Goal: Information Seeking & Learning: Learn about a topic

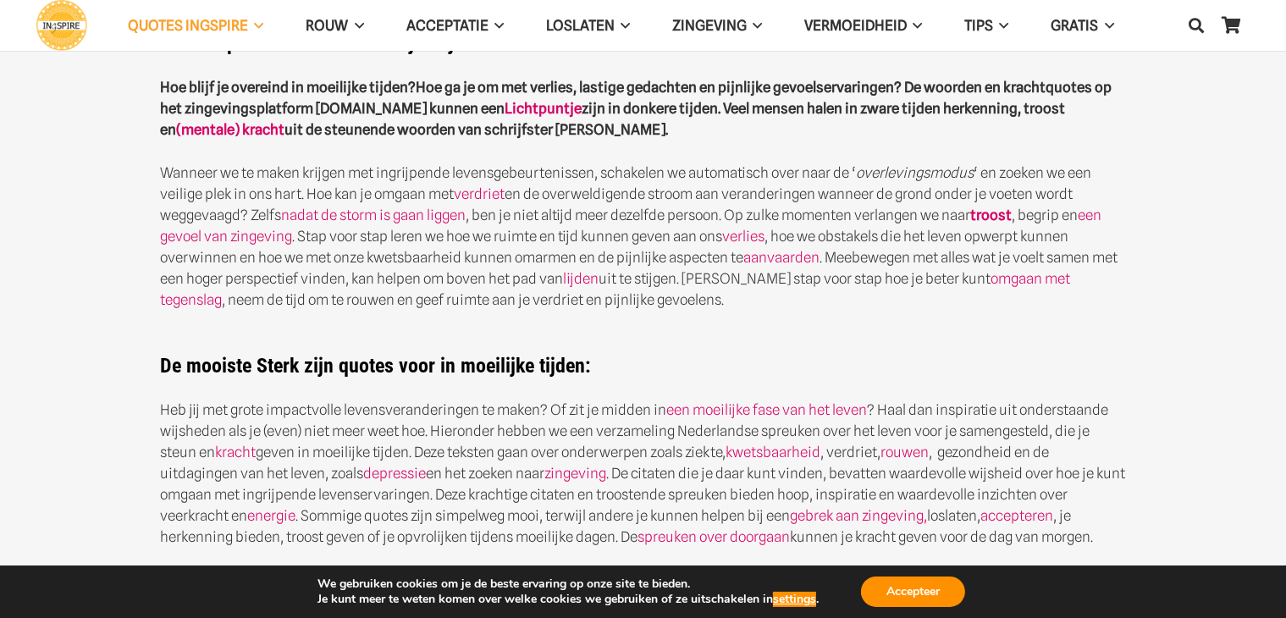
scroll to position [593, 0]
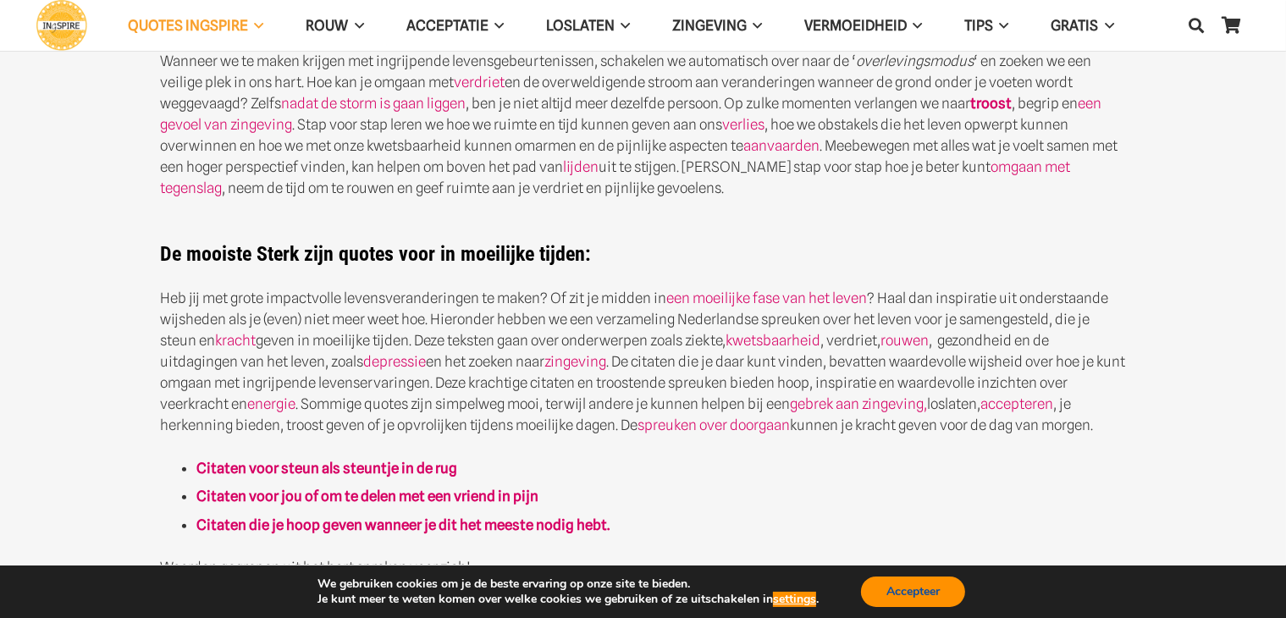
drag, startPoint x: 925, startPoint y: 588, endPoint x: 917, endPoint y: 575, distance: 14.8
click at [925, 587] on button "Accepteer" at bounding box center [913, 592] width 104 height 30
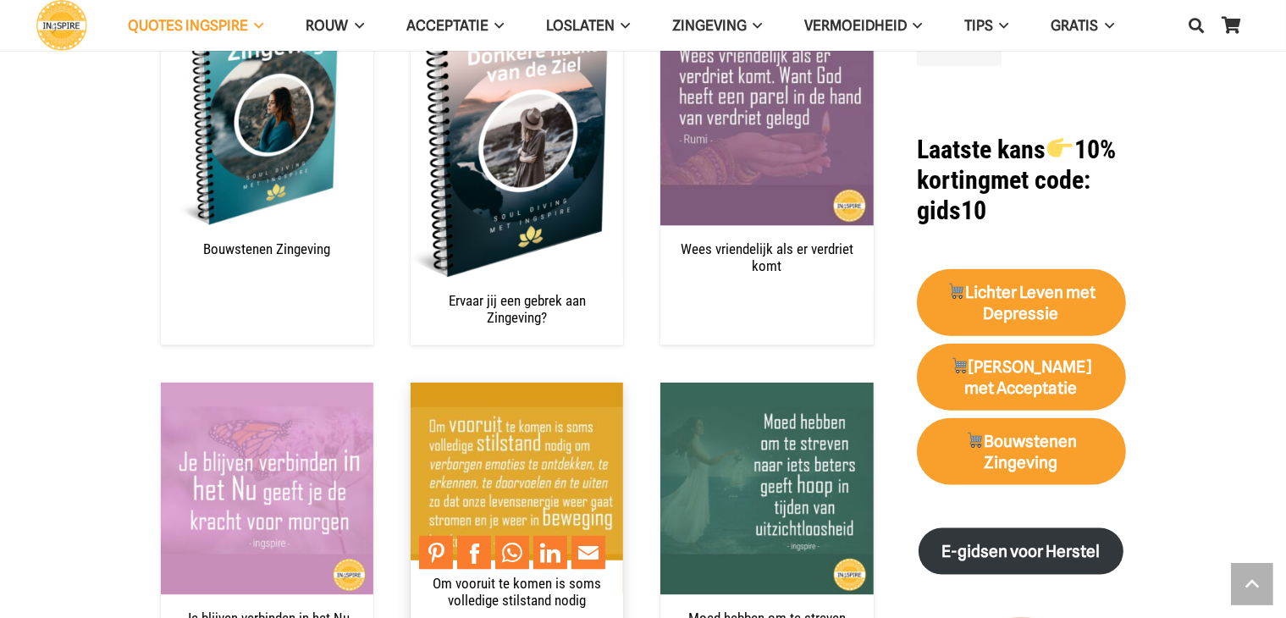
scroll to position [2117, 0]
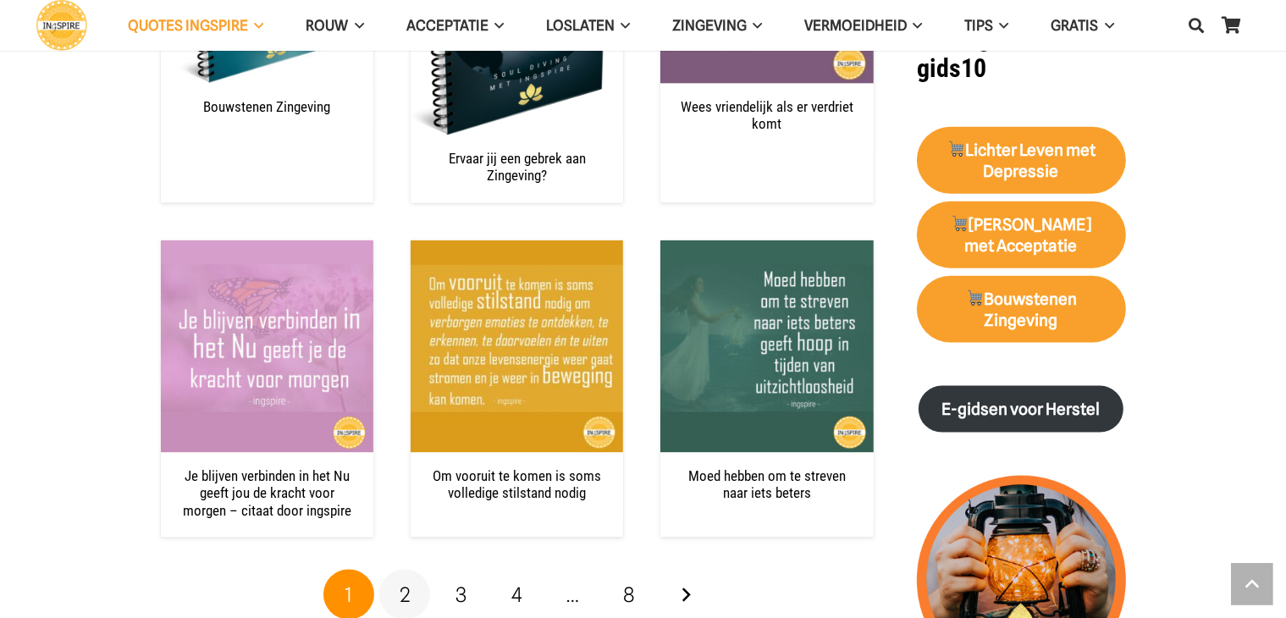
click at [401, 583] on span "2" at bounding box center [405, 595] width 11 height 25
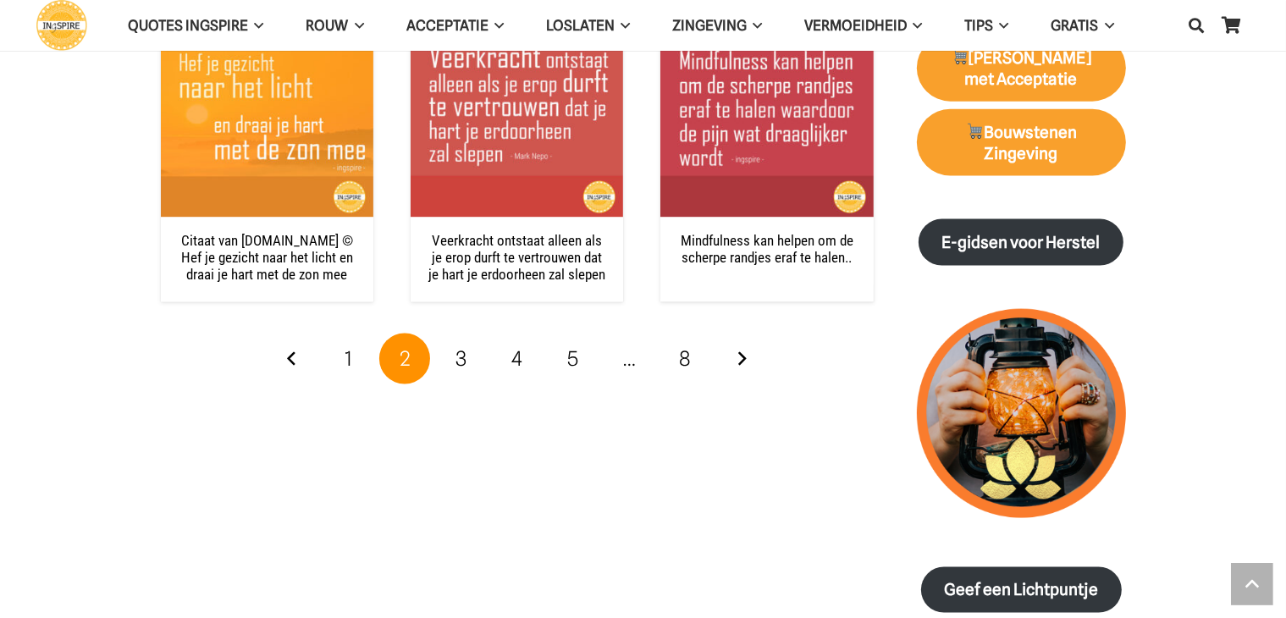
scroll to position [2286, 0]
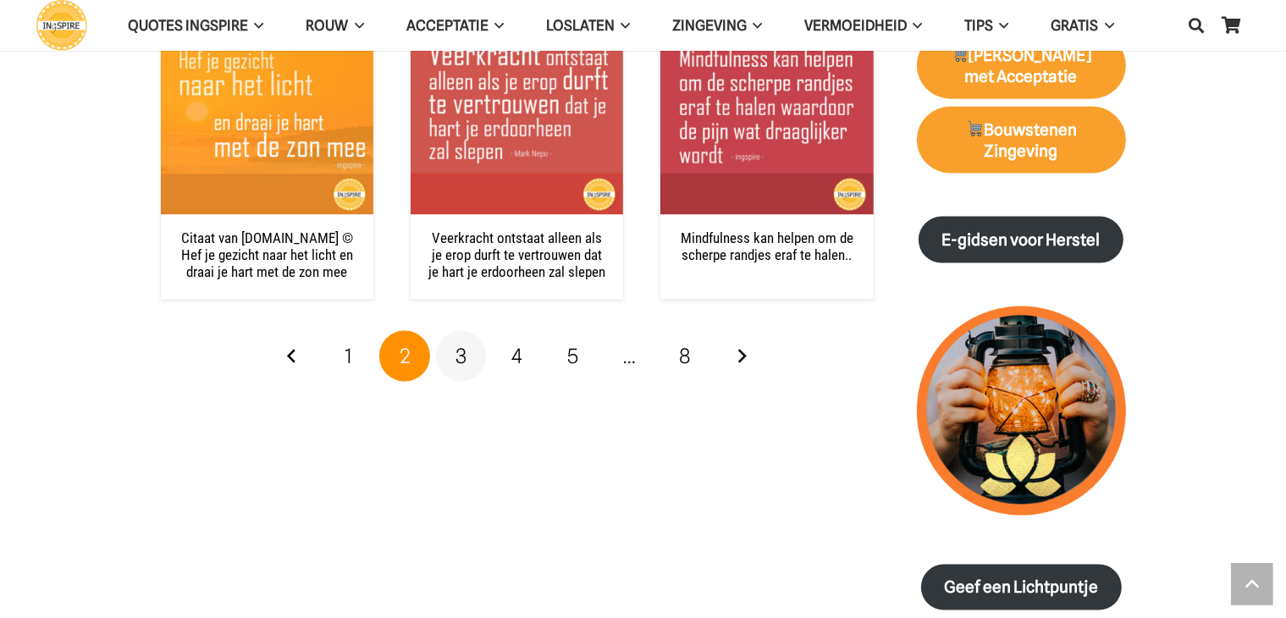
click at [477, 360] on link "3" at bounding box center [461, 356] width 51 height 51
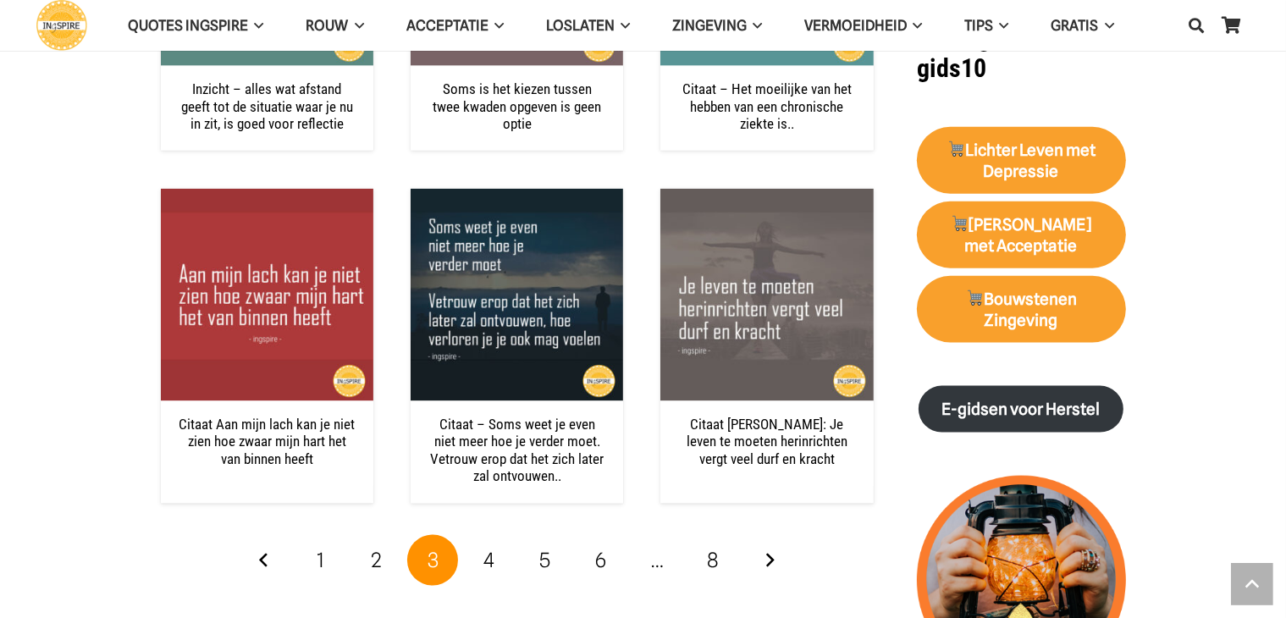
scroll to position [2202, 0]
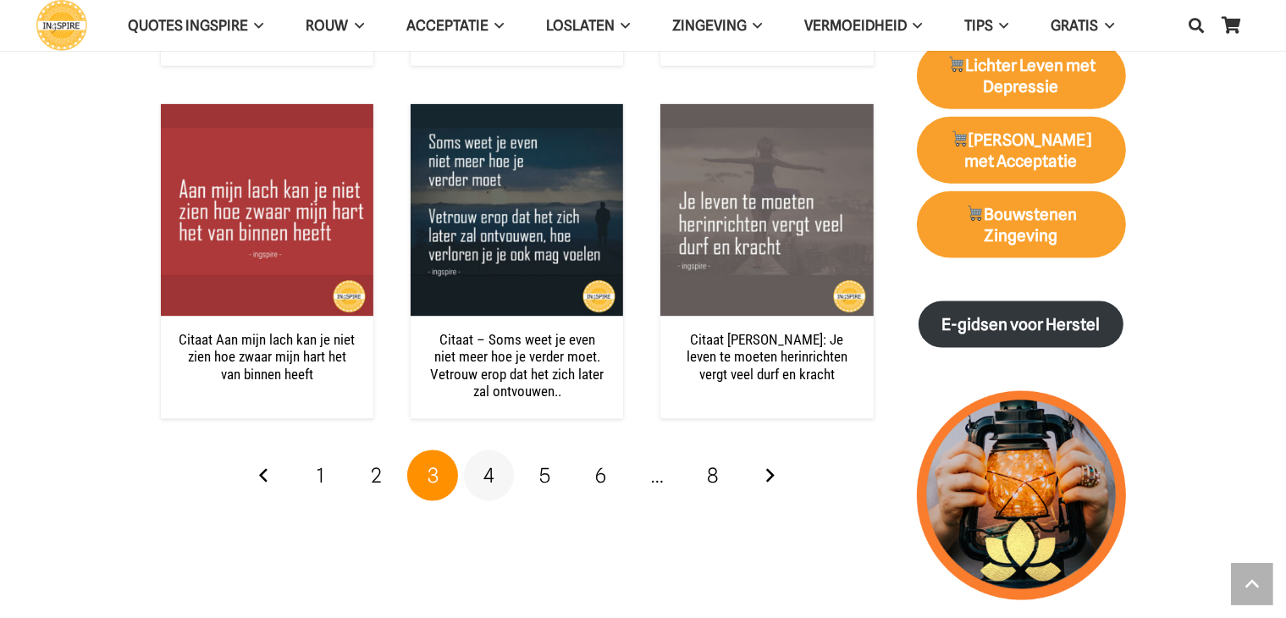
click at [496, 474] on link "4" at bounding box center [489, 475] width 51 height 51
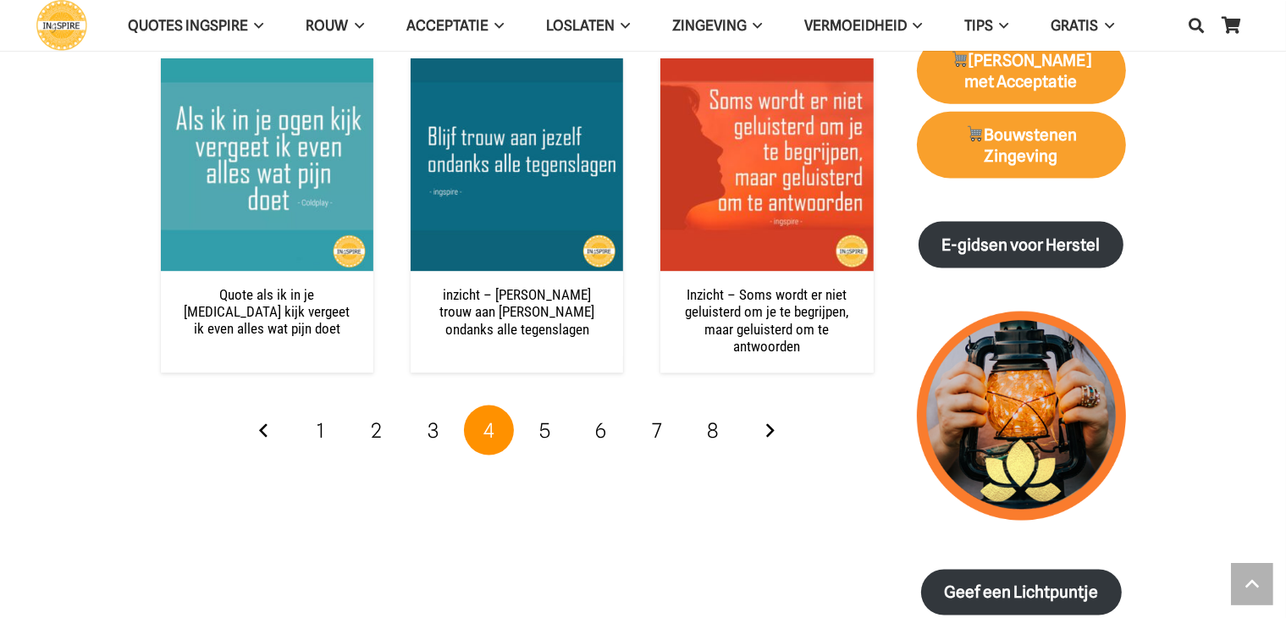
scroll to position [2286, 0]
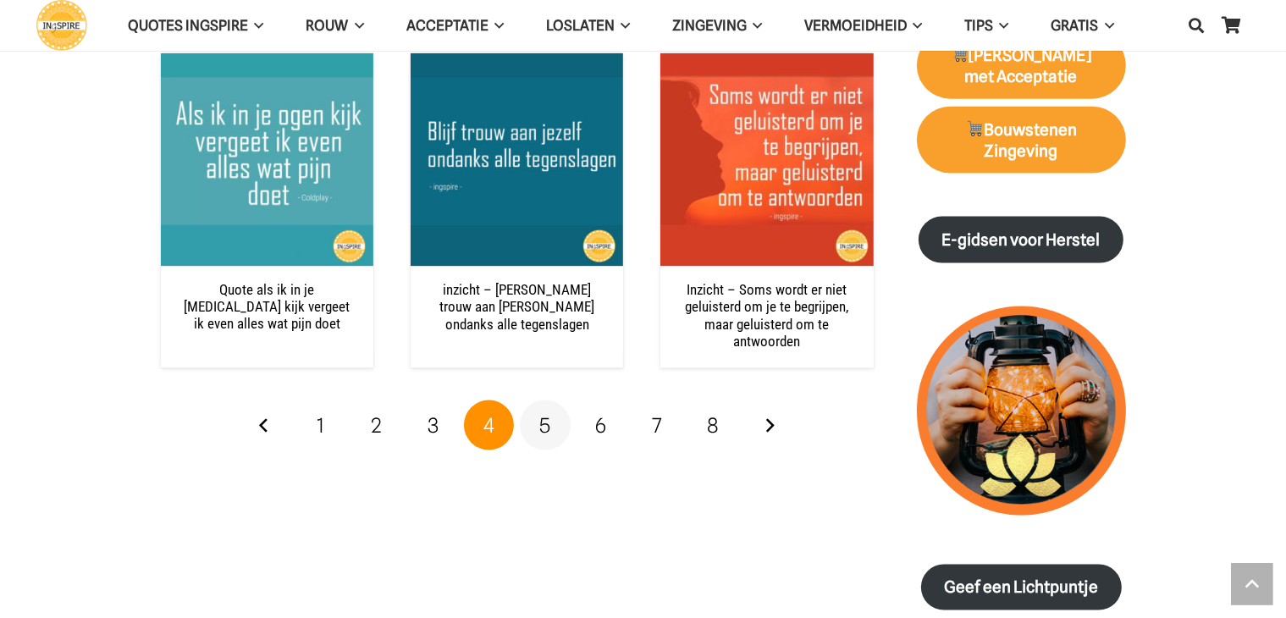
click at [535, 428] on link "5" at bounding box center [545, 426] width 51 height 51
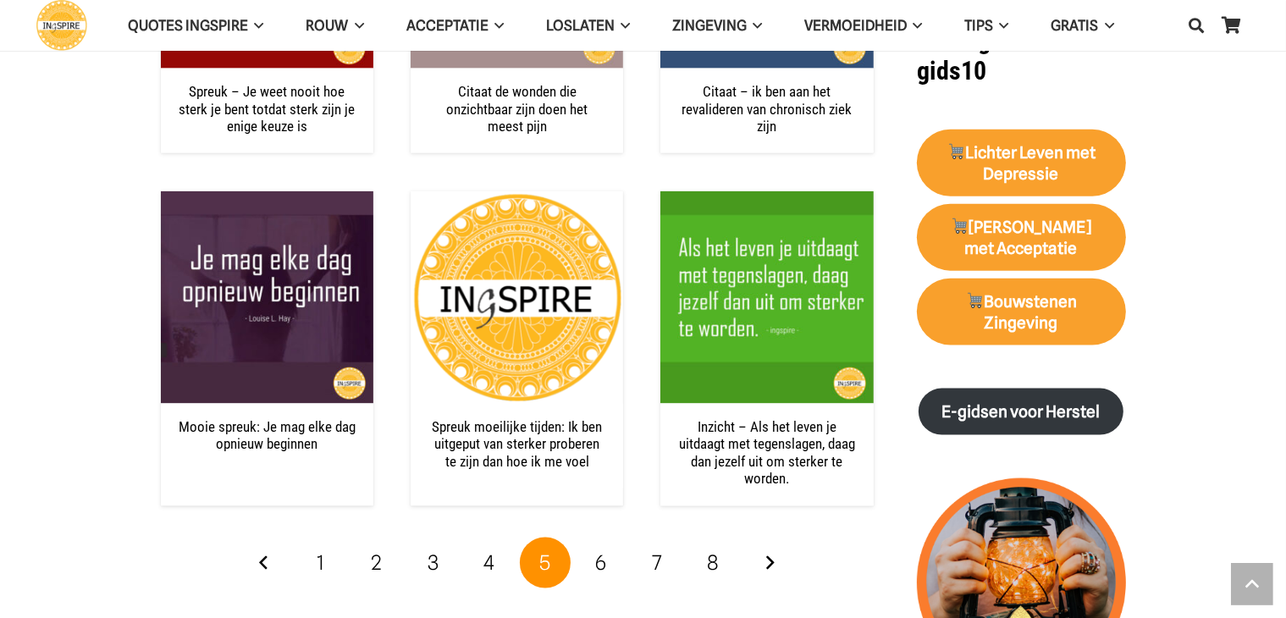
scroll to position [2117, 0]
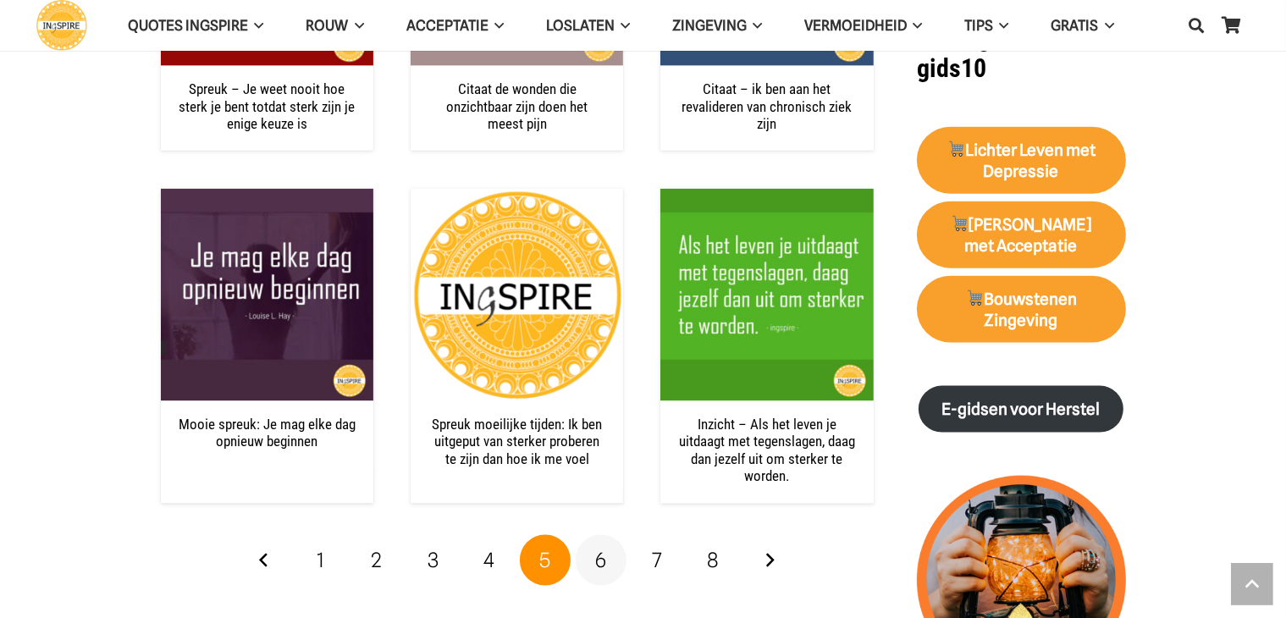
click at [589, 555] on link "6" at bounding box center [601, 560] width 51 height 51
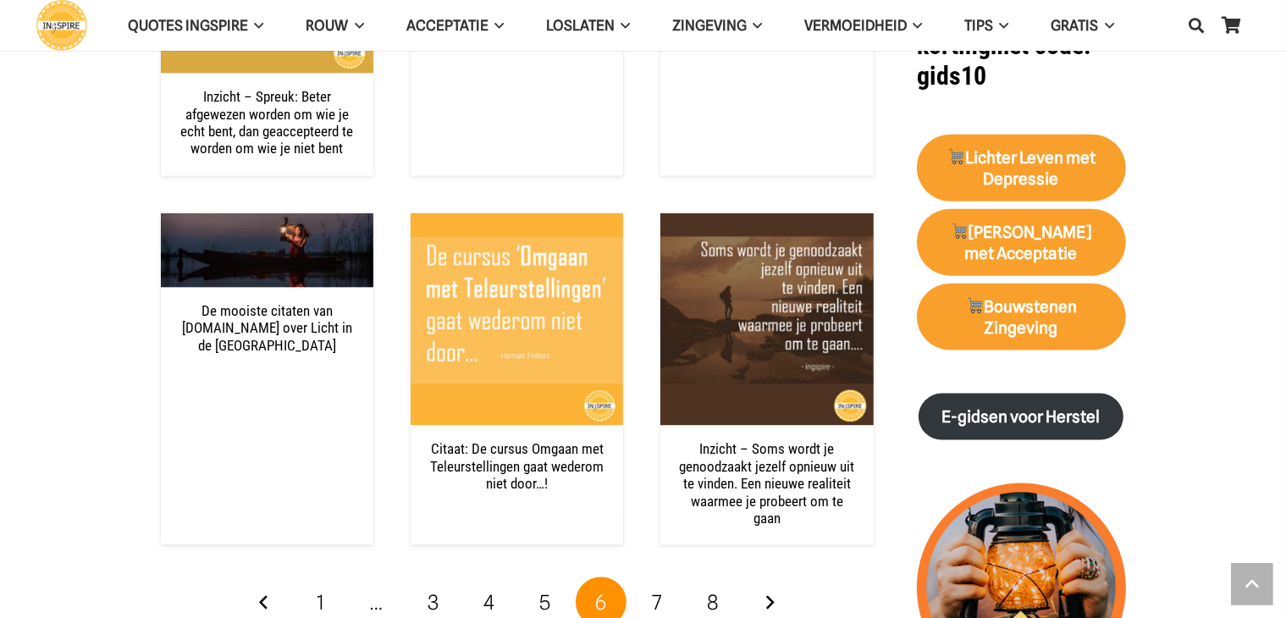
scroll to position [2117, 0]
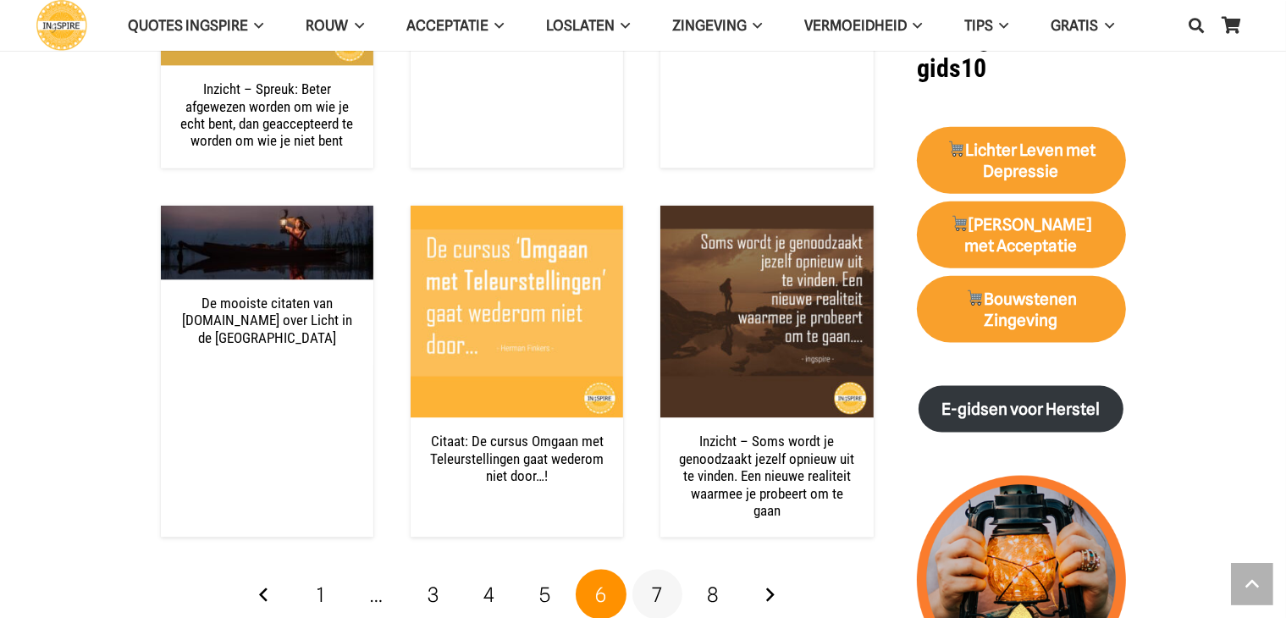
click at [658, 583] on span "7" at bounding box center [657, 595] width 10 height 25
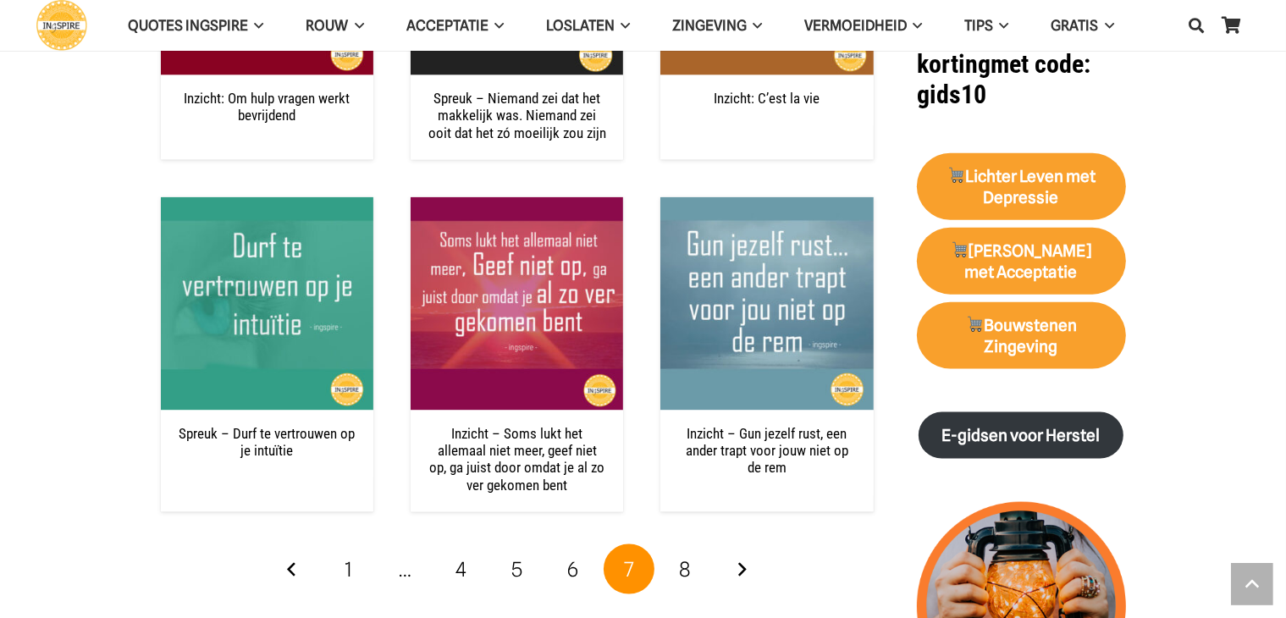
scroll to position [2117, 0]
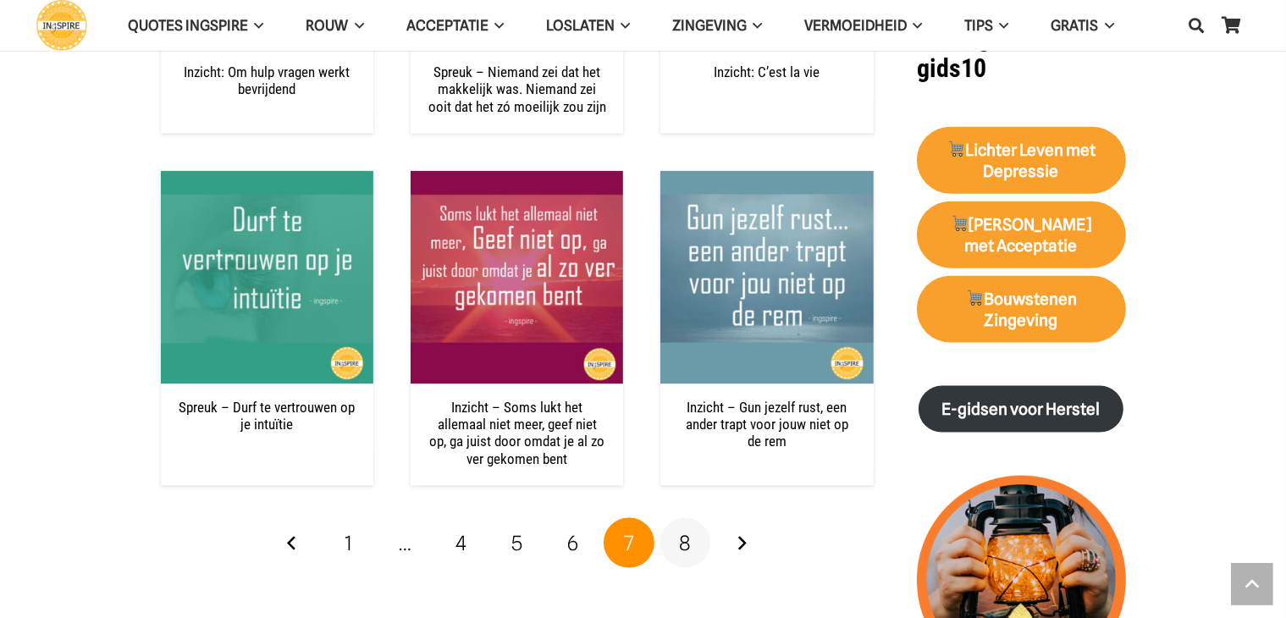
click at [684, 546] on span "8" at bounding box center [685, 543] width 12 height 25
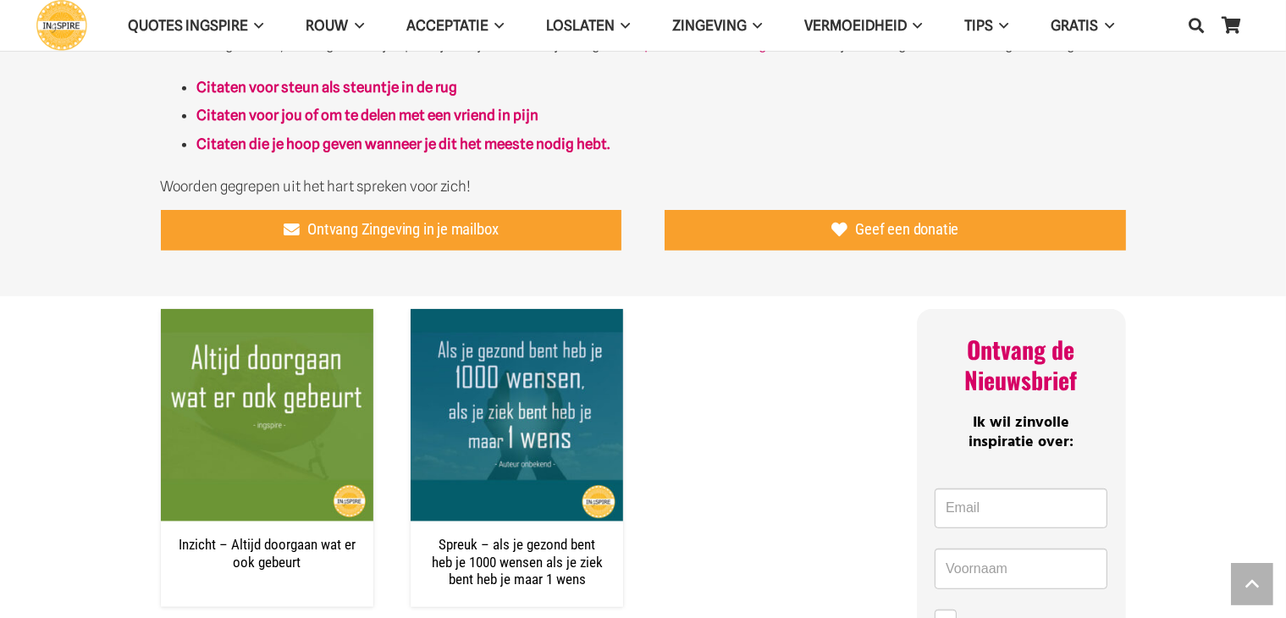
scroll to position [931, 0]
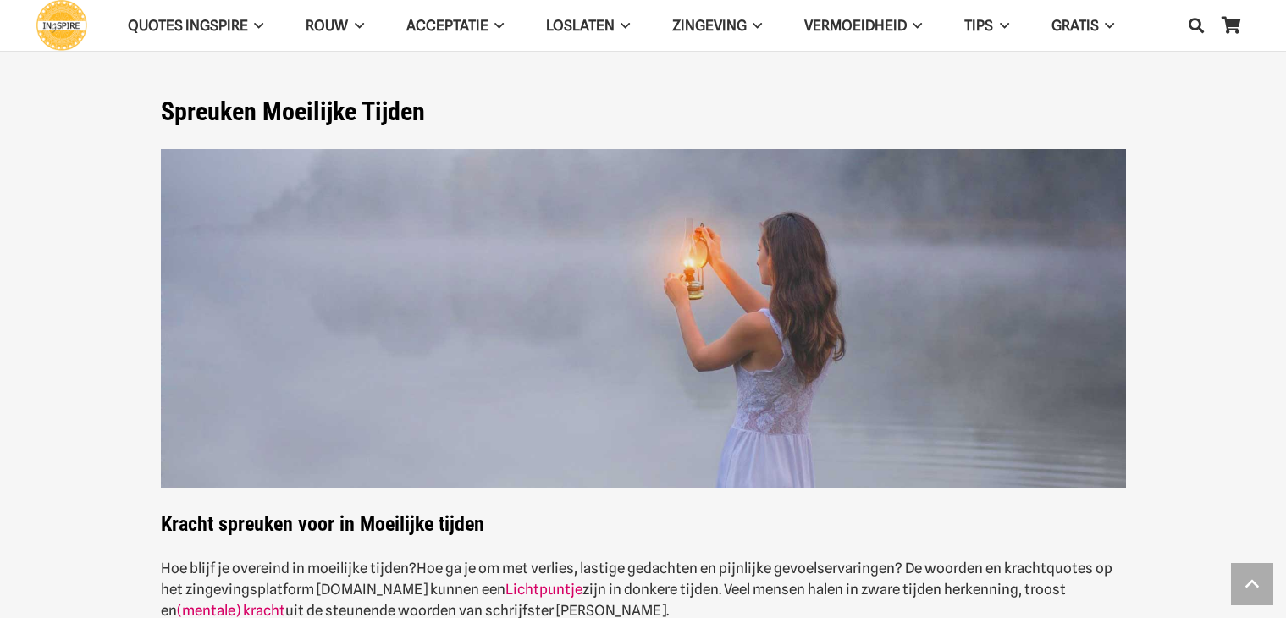
scroll to position [2120, 0]
